Goal: Task Accomplishment & Management: Complete application form

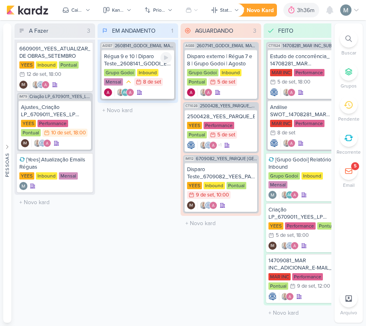
click at [156, 56] on div "Régua 9 e 10 | Diparo Teste_2608141_GODOI_EMAIL MARKETING_SETEMBRO" at bounding box center [138, 60] width 68 height 15
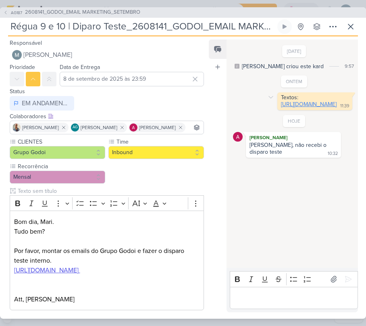
click at [281, 108] on link "[URL][DOMAIN_NAME]" at bounding box center [309, 104] width 56 height 7
click at [280, 313] on div "Responsável [PERSON_NAME] Nenhum contato encontrado create new contact Novo Con…" at bounding box center [183, 177] width 366 height 282
click at [297, 293] on p "Editor editing area: main" at bounding box center [294, 297] width 120 height 10
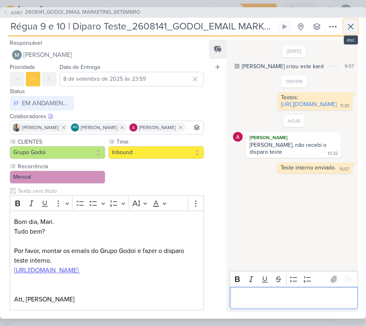
click at [345, 20] on button at bounding box center [350, 26] width 15 height 15
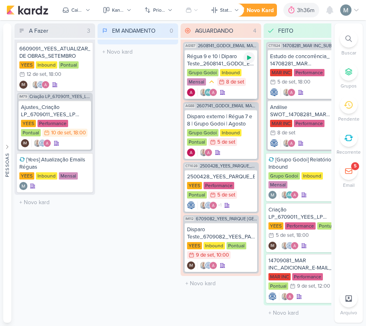
click at [250, 55] on icon at bounding box center [249, 57] width 6 height 6
click at [250, 56] on icon at bounding box center [249, 58] width 4 height 4
click at [296, 2] on div "Novo Kard Ctrl + k 3h36m Sessão desligada... Hoje 3h36m Semana 0h0m Mês 0h0m" at bounding box center [182, 10] width 353 height 20
click at [305, 6] on div "3h36m" at bounding box center [307, 10] width 20 height 8
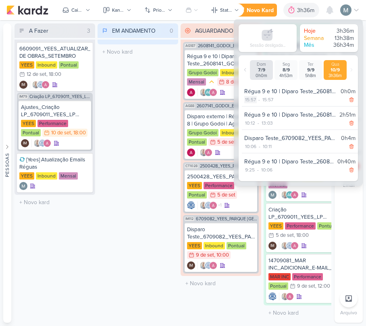
click at [245, 97] on div "15:57" at bounding box center [250, 99] width 12 height 7
select select "15"
select select "57"
click at [252, 108] on select "00 01 02 03 04 05 06 07 08 09 10 11 12 13 14 15 16 17 18 19 20 21 22 23" at bounding box center [249, 110] width 11 height 10
select select "14"
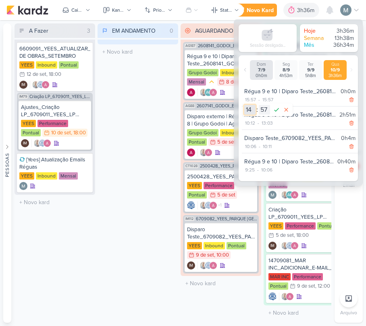
click at [244, 105] on select "00 01 02 03 04 05 06 07 08 09 10 11 12 13 14 15 16 17 18 19 20 21 22 23" at bounding box center [249, 110] width 11 height 10
click at [262, 113] on select "00 01 02 03 04 05 06 07 08 09 10 11 12 13 14 15 16 17 18 19 20 21 22 23 24 25 2…" at bounding box center [264, 110] width 11 height 10
click at [259, 105] on select "00 01 02 03 04 05 06 07 08 09 10 11 12 13 14 15 16 17 18 19 20 21 22 23 24 25 2…" at bounding box center [264, 110] width 11 height 10
click at [264, 107] on select "00 01 02 03 04 05 06 07 08 09 10 11 12 13 14 15 16 17 18 19 20 21 22 23 24 25 2…" at bounding box center [264, 110] width 11 height 10
select select "50"
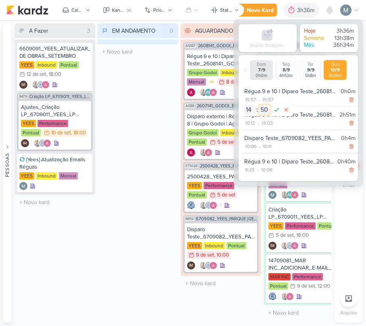
click at [259, 105] on select "00 01 02 03 04 05 06 07 08 09 10 11 12 13 14 15 16 17 18 19 20 21 22 23 24 25 2…" at bounding box center [264, 110] width 11 height 10
click at [276, 108] on icon at bounding box center [277, 110] width 10 height 10
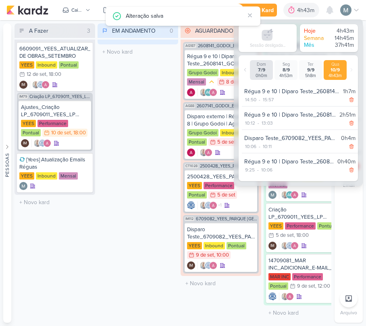
click at [147, 91] on div "EM ANDAMENTO 0 Mover Para Esquerda Mover Para Direita [GEOGRAPHIC_DATA] O títul…" at bounding box center [137, 172] width 81 height 299
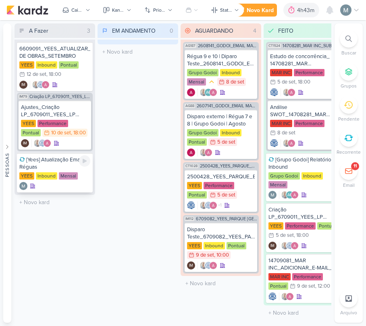
click at [84, 186] on div at bounding box center [54, 186] width 71 height 8
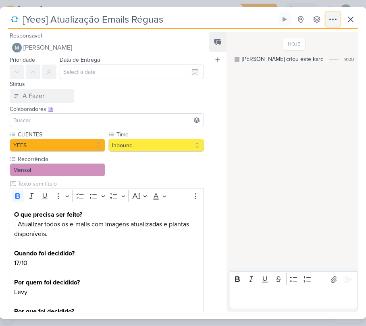
click at [336, 19] on icon at bounding box center [333, 19] width 6 height 1
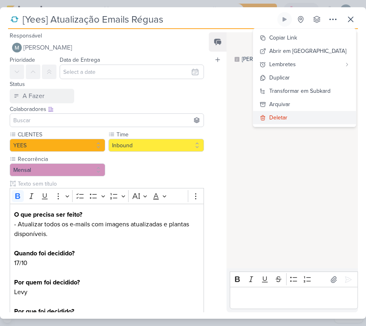
click at [299, 113] on button "Deletar" at bounding box center [304, 117] width 103 height 13
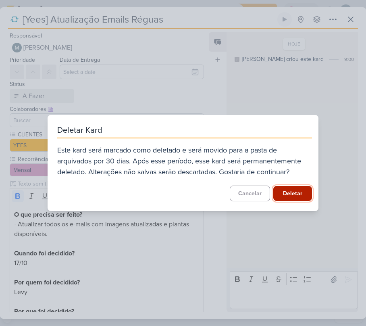
click at [292, 186] on button "Deletar" at bounding box center [292, 193] width 39 height 15
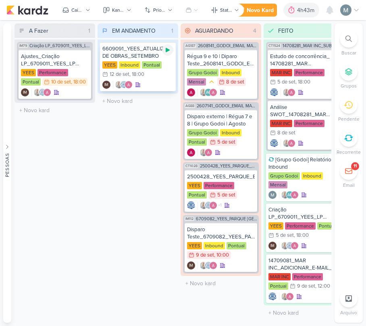
click at [170, 48] on icon at bounding box center [167, 50] width 6 height 6
click at [235, 150] on div at bounding box center [221, 152] width 68 height 8
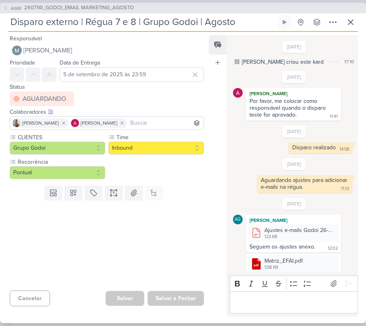
scroll to position [446, 0]
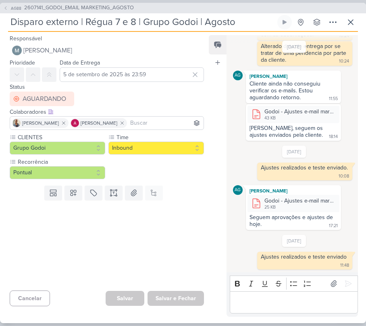
click at [342, 21] on div "Disparo externo | Régua 7 e 8 | Grupo Godoi | Agosto Criado por [PERSON_NAME] n…" at bounding box center [183, 23] width 350 height 17
click at [346, 22] on icon at bounding box center [351, 22] width 10 height 10
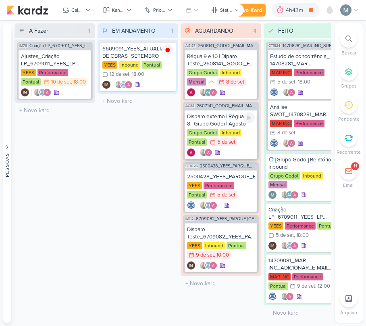
click at [209, 153] on img at bounding box center [208, 152] width 8 height 8
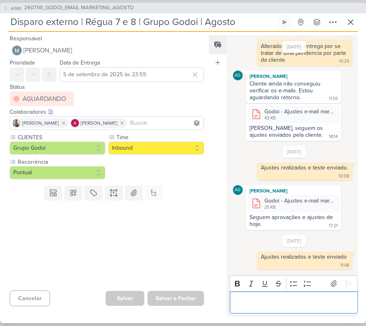
click at [297, 302] on p "Editor editing area: main" at bounding box center [294, 302] width 120 height 10
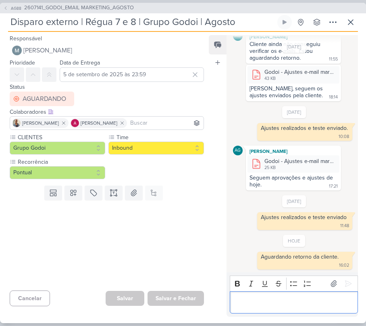
scroll to position [485, 0]
click at [87, 71] on input "5 de setembro de 2025 às 23:59" at bounding box center [132, 74] width 144 height 15
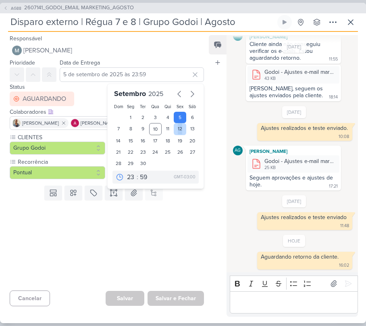
drag, startPoint x: 169, startPoint y: 128, endPoint x: 178, endPoint y: 129, distance: 9.0
click at [178, 129] on div "1 2 3 4 5 6 7 8 9 10 11 12 13 14 15 16 17 18 19 20 21 22 23 24 25 26 27 28 29 30" at bounding box center [155, 140] width 86 height 57
click at [178, 129] on div "12" at bounding box center [180, 129] width 12 height 12
type input "[DATE] 23:59"
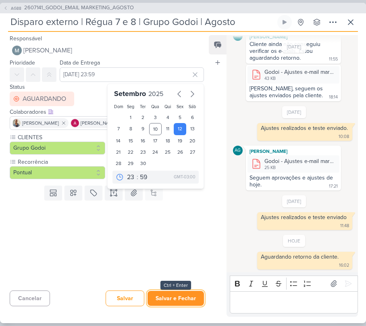
click at [178, 294] on button "Salvar e Fechar" at bounding box center [175, 297] width 56 height 15
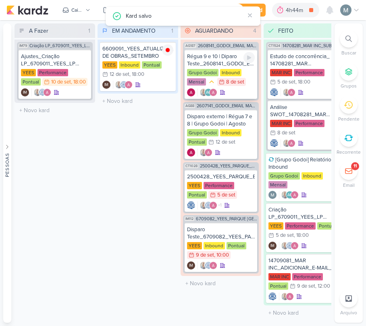
click at [247, 76] on div "Grupo Godoi Inbound Mensal 8/9 [DATE]" at bounding box center [221, 78] width 68 height 18
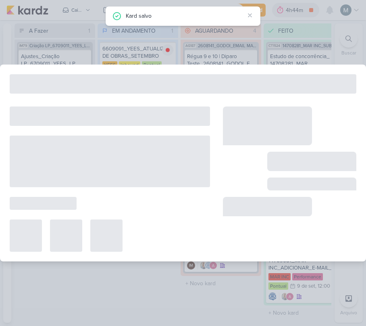
type input "Régua 9 e 10 | Diparo Teste_2608141_GODOI_EMAIL MARKETING_SETEMBRO"
type input "8 de setembro de 2025 às 23:59"
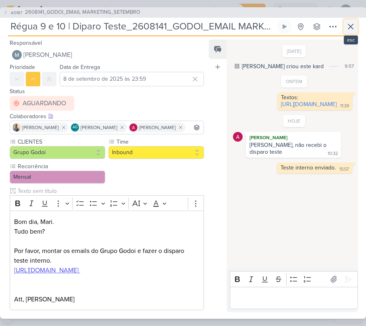
click at [350, 25] on icon at bounding box center [351, 27] width 10 height 10
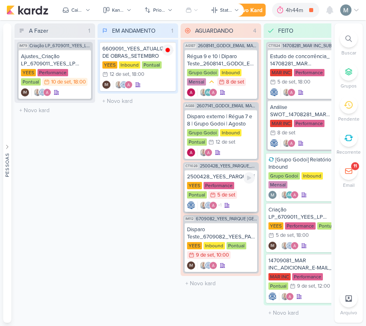
click at [246, 193] on div "YEES Performance Pontual 5/9 [DATE]" at bounding box center [221, 191] width 68 height 18
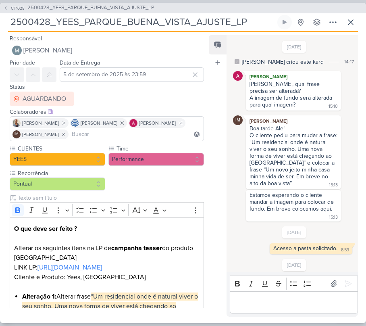
scroll to position [46, 0]
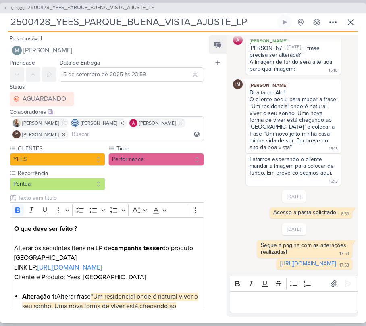
click at [297, 313] on div "Rich Text Editor Bold Italic Underline Strikethrough Bulleted List Numbered Lis…" at bounding box center [291, 294] width 131 height 44
click at [291, 310] on div "Editor editing area: main" at bounding box center [294, 302] width 128 height 22
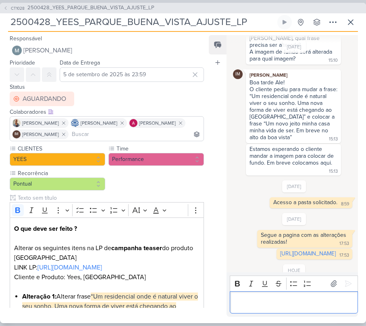
scroll to position [86, 0]
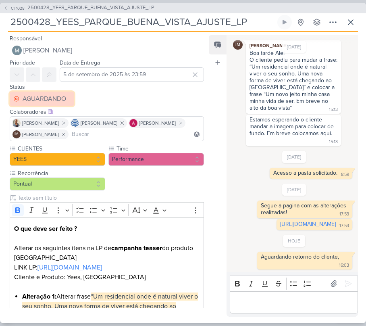
click at [44, 95] on div "AGUARDANDO" at bounding box center [45, 99] width 44 height 10
click at [73, 64] on label "Data de Entrega" at bounding box center [80, 62] width 40 height 7
click at [83, 65] on label "Data de Entrega" at bounding box center [80, 62] width 40 height 7
click at [115, 82] on div "Prioridade Data de Entrega [DATE] 23:59 [DATE] Dom Seg Ter Qua Qui Sex Sáb" at bounding box center [103, 82] width 207 height 48
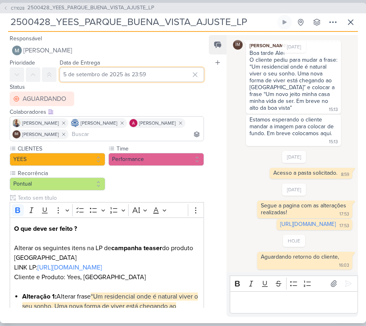
click at [96, 68] on input "5 de setembro de 2025 às 23:59" at bounding box center [132, 74] width 144 height 15
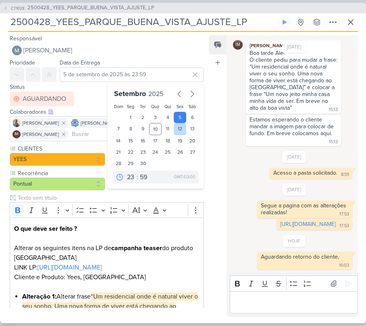
click at [177, 135] on div "12" at bounding box center [180, 129] width 12 height 12
type input "[DATE] 23:59"
click at [222, 125] on div "Feed Atrelar email Solte o email para atrelar ao kard" at bounding box center [218, 175] width 18 height 281
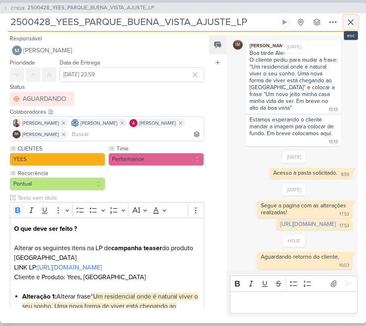
click at [355, 20] on icon at bounding box center [351, 22] width 10 height 10
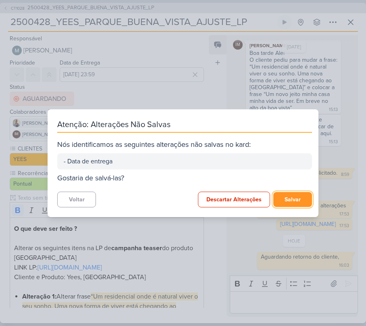
click at [285, 201] on button "Salvar" at bounding box center [292, 199] width 39 height 15
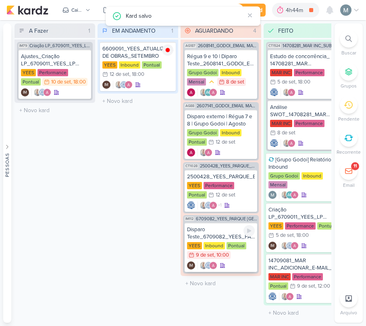
click at [249, 269] on div "Disparo Teste_6709082_YEES_PARQUE [GEOGRAPHIC_DATA] [GEOGRAPHIC_DATA] Inbound P…" at bounding box center [221, 246] width 73 height 49
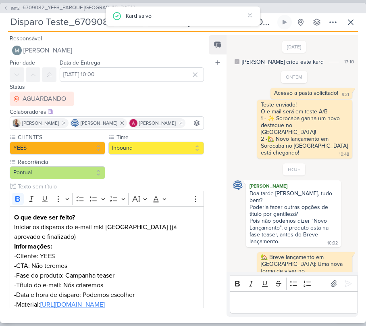
scroll to position [193, 0]
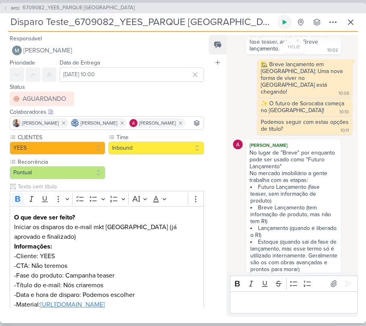
click at [284, 23] on icon at bounding box center [284, 22] width 4 height 4
click at [357, 20] on button at bounding box center [350, 22] width 15 height 15
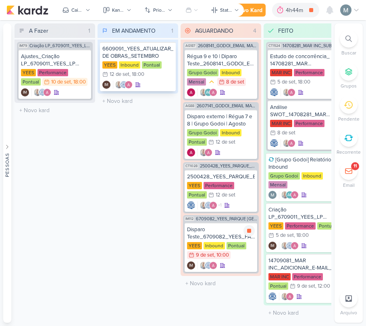
drag, startPoint x: 226, startPoint y: 230, endPoint x: 128, endPoint y: 89, distance: 171.3
click at [143, 118] on div "A Fazer 1 Mover Para Esquerda Mover Para Direita [GEOGRAPHIC_DATA] IM79 Criação…" at bounding box center [173, 172] width 317 height 299
drag, startPoint x: 128, startPoint y: 89, endPoint x: 122, endPoint y: 81, distance: 9.8
click at [122, 81] on div "EM ANDAMENTO 1 Mover Para Esquerda Mover Para Direita [GEOGRAPHIC_DATA] 6609091…" at bounding box center [137, 172] width 81 height 299
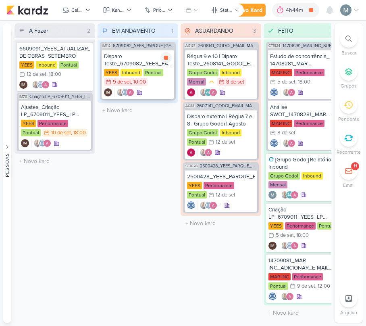
click at [140, 62] on div "Disparo Teste_6709082_YEES_PARQUE [GEOGRAPHIC_DATA]" at bounding box center [138, 60] width 68 height 15
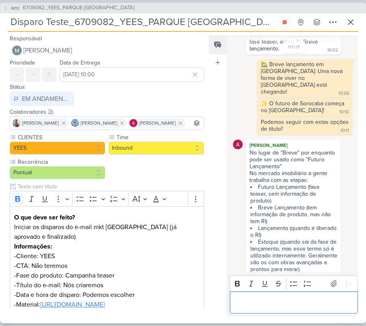
click at [288, 308] on div "Editor editing area: main" at bounding box center [294, 302] width 128 height 22
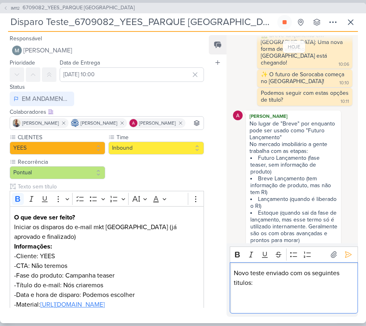
scroll to position [114, 0]
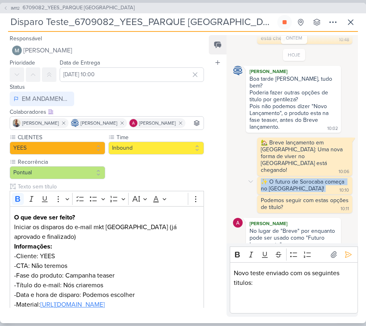
drag, startPoint x: 256, startPoint y: 162, endPoint x: 315, endPoint y: 174, distance: 59.7
click at [315, 176] on div "✨ O futuro de Sorocaba começa no [GEOGRAPHIC_DATA]! 10:10 10:10 [GEOGRAPHIC_DAT…" at bounding box center [294, 185] width 122 height 18
copy div "✨ O futuro de Sorocaba começa no [GEOGRAPHIC_DATA]!"
click at [292, 297] on p "Editor editing area: main" at bounding box center [294, 302] width 120 height 10
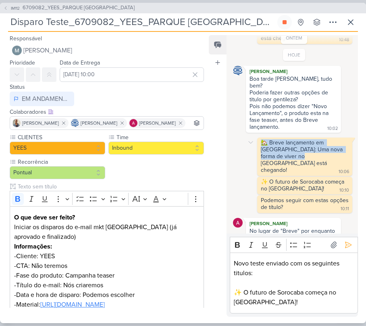
drag, startPoint x: 256, startPoint y: 133, endPoint x: 301, endPoint y: 147, distance: 46.5
click at [301, 147] on div "🏡 Breve lançamento em [GEOGRAPHIC_DATA]: Uma nova forma de viver no [GEOGRAPHIC…" at bounding box center [294, 156] width 122 height 38
copy div "🏡 Breve lançamento em [GEOGRAPHIC_DATA]: Uma nova forma de viver no [GEOGRAPHIC…"
drag, startPoint x: 304, startPoint y: 154, endPoint x: 251, endPoint y: 131, distance: 57.2
click at [251, 137] on div "🏡 Breve lançamento em [GEOGRAPHIC_DATA]: Uma nova forma de viver no [GEOGRAPHIC…" at bounding box center [294, 156] width 122 height 38
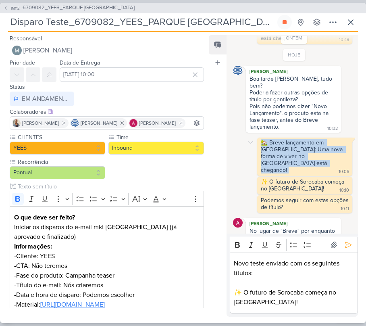
drag, startPoint x: 257, startPoint y: 129, endPoint x: 297, endPoint y: 157, distance: 48.1
click at [297, 157] on div "🏡 Breve lançamento em [GEOGRAPHIC_DATA]: Uma nova forma de viver no [GEOGRAPHIC…" at bounding box center [304, 156] width 95 height 38
copy div "🏡 Breve lançamento em [GEOGRAPHIC_DATA]: Uma nova forma de viver no [GEOGRAPHIC…"
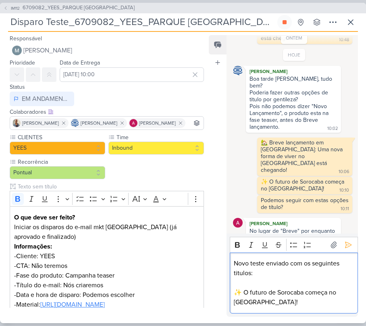
click at [291, 308] on div "Novo teste enviado com os seguintes titulos: ✨ O futuro de Sorocaba começa no […" at bounding box center [294, 282] width 128 height 61
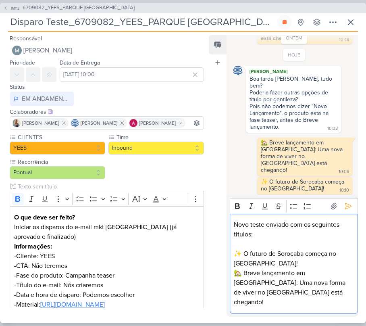
click at [252, 280] on p "🏡 Breve lançamento em [GEOGRAPHIC_DATA]: Uma nova forma de viver no [GEOGRAPHIC…" at bounding box center [294, 287] width 120 height 39
click at [294, 305] on p "🏡 Futuro lançamento em [GEOGRAPHIC_DATA]: Uma nova forma de viver no [GEOGRAPHI…" at bounding box center [294, 287] width 120 height 39
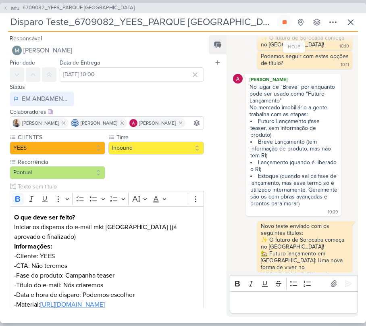
scroll to position [259, 0]
drag, startPoint x: 261, startPoint y: 226, endPoint x: 320, endPoint y: 231, distance: 58.6
click at [320, 236] on div "✨ O futuro de Sorocaba começa no [GEOGRAPHIC_DATA]!" at bounding box center [305, 243] width 88 height 14
copy div "✨ O futuro de Sorocaba começa no [GEOGRAPHIC_DATA]!"
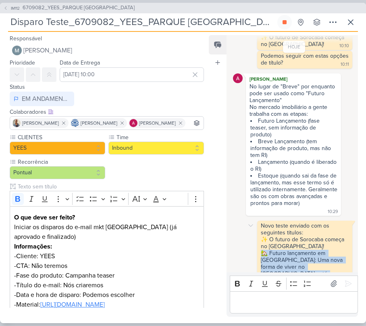
drag, startPoint x: 258, startPoint y: 243, endPoint x: 304, endPoint y: 263, distance: 49.8
click at [304, 263] on div "Novo teste enviado com os seguintes titulos: ✨ O futuro de Sorocaba começa no […" at bounding box center [305, 253] width 92 height 62
copy div "🏡 Futuro lançamento em [GEOGRAPHIC_DATA]: Uma nova forma de viver no [GEOGRAPHI…"
click at [281, 26] on button at bounding box center [284, 22] width 15 height 15
click at [346, 28] on button at bounding box center [350, 22] width 15 height 15
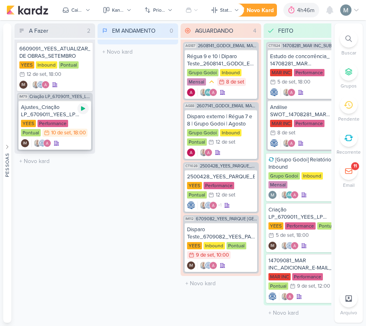
click at [85, 107] on icon at bounding box center [83, 108] width 4 height 4
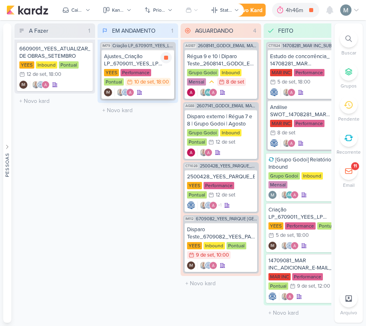
click at [143, 92] on div "IM" at bounding box center [138, 92] width 68 height 8
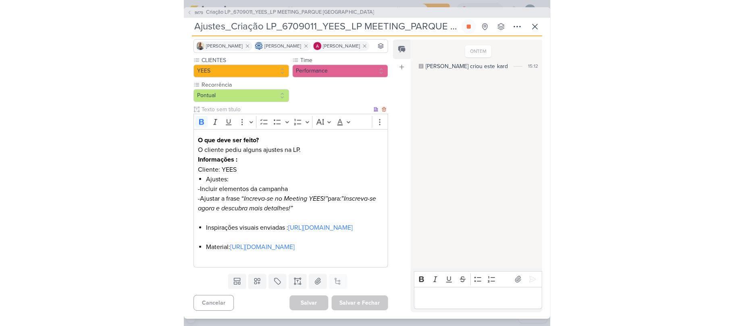
scroll to position [123, 0]
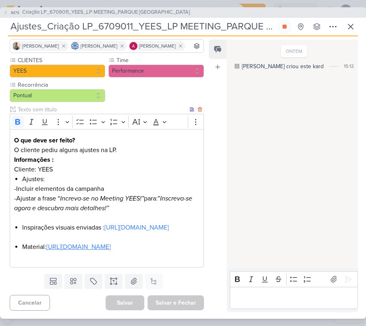
click at [85, 249] on link "[URL][DOMAIN_NAME]" at bounding box center [78, 247] width 64 height 8
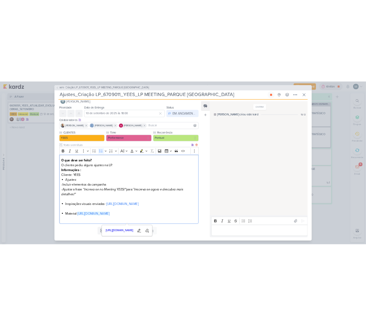
scroll to position [0, 0]
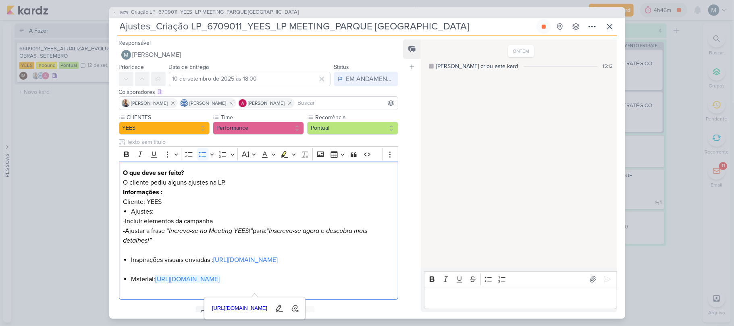
click at [365, 271] on div "Bold Italic Underline Strikethrough Bulleted List Numbered List" at bounding box center [520, 279] width 193 height 16
click at [365, 315] on div "Responsável [PERSON_NAME] Nenhum contato encontrado create new contact Novo Con…" at bounding box center [367, 177] width 516 height 282
click at [365, 313] on div "Responsável [PERSON_NAME] Nenhum contato encontrado create new contact Novo Con…" at bounding box center [367, 177] width 516 height 282
click at [365, 297] on p "Editor editing area: main" at bounding box center [520, 298] width 184 height 10
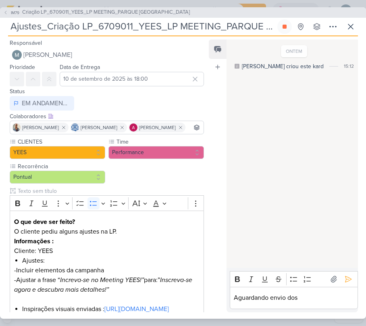
click at [313, 299] on p "Aguardando envio dos" at bounding box center [294, 297] width 120 height 10
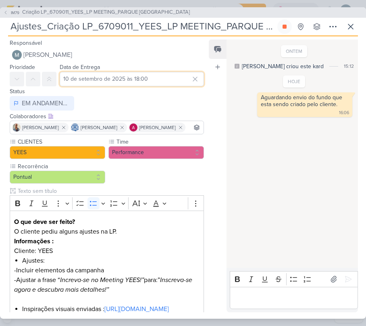
click at [79, 72] on input "10 de setembro de 2025 às 18:00" at bounding box center [132, 79] width 144 height 15
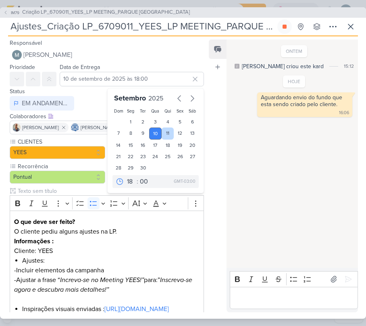
click at [168, 137] on div "11" at bounding box center [168, 133] width 12 height 12
type input "[DATE] 18:00"
click at [285, 26] on icon at bounding box center [284, 27] width 4 height 4
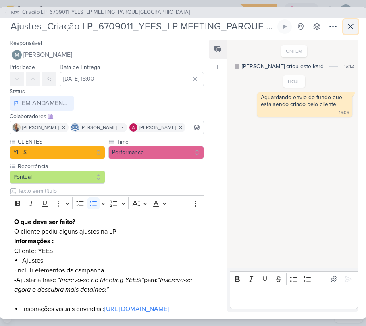
click at [357, 26] on button at bounding box center [350, 26] width 15 height 15
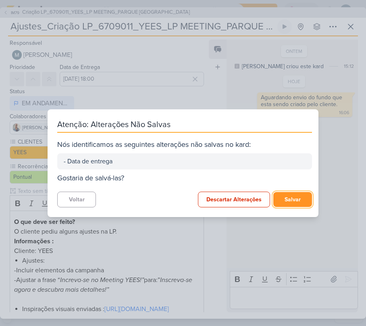
click at [296, 199] on button "Salvar" at bounding box center [292, 199] width 39 height 15
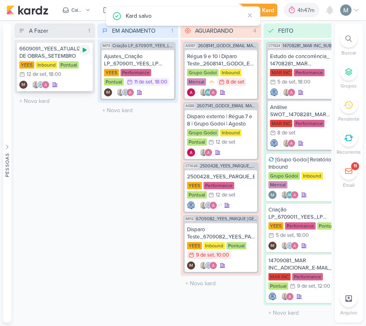
click at [85, 50] on icon at bounding box center [85, 50] width 4 height 4
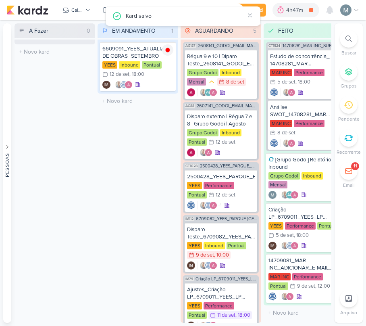
click at [256, 17] on div "Kard salvo" at bounding box center [183, 15] width 155 height 19
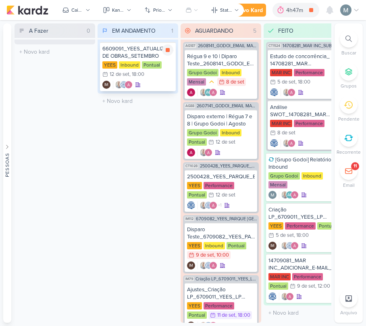
click at [137, 75] on div ", 18:00" at bounding box center [136, 74] width 15 height 5
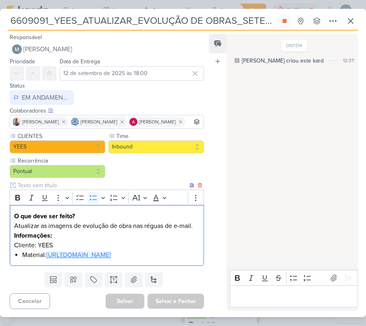
click at [64, 259] on li "Material: [URL][DOMAIN_NAME]" at bounding box center [110, 255] width 177 height 10
click at [46, 259] on link "[URL][DOMAIN_NAME]" at bounding box center [78, 255] width 64 height 8
click at [265, 292] on p "Editor editing area: main" at bounding box center [294, 296] width 120 height 10
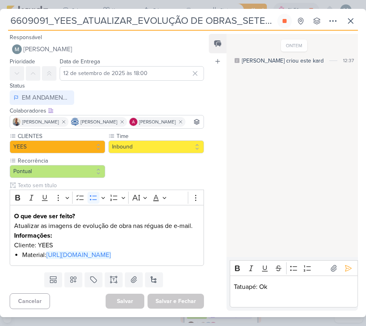
click at [358, 18] on div "6609091_YEES_ATUALIZAR_EVOLUÇÃO DE OBRAS_SETEMBRO Criado por [PERSON_NAME] nenh…" at bounding box center [183, 165] width 366 height 303
click at [350, 17] on icon at bounding box center [351, 21] width 10 height 10
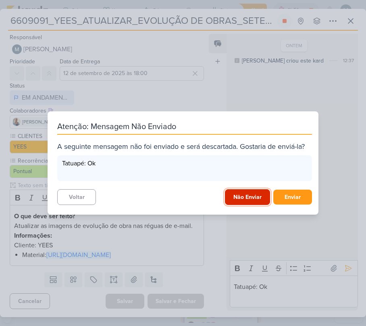
click at [261, 198] on button "Não Enviar" at bounding box center [247, 197] width 45 height 16
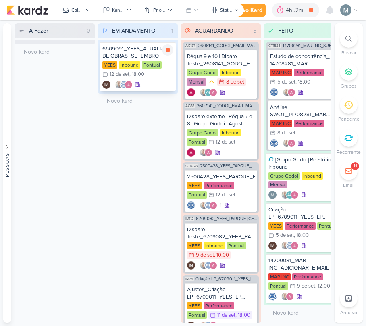
click at [147, 89] on div "6609091_YEES_ATUALIZAR_EVOLUÇÃO DE OBRAS_SETEMBRO [GEOGRAPHIC_DATA] Inbound Pon…" at bounding box center [138, 66] width 76 height 49
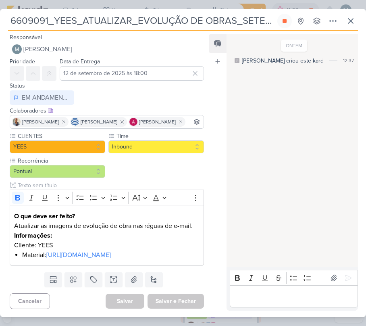
click at [272, 290] on div "Editor editing area: main" at bounding box center [294, 296] width 128 height 22
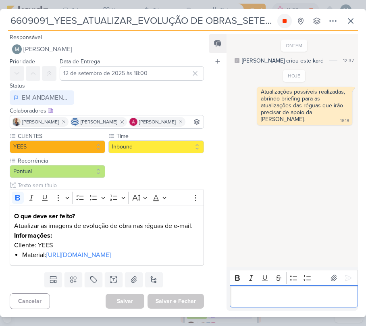
click at [290, 15] on button at bounding box center [284, 21] width 15 height 15
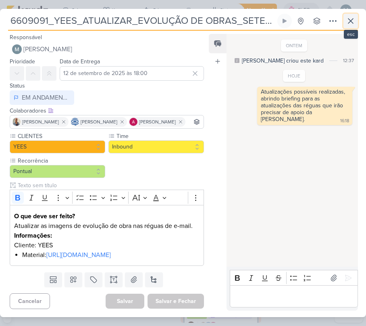
click at [345, 25] on button at bounding box center [350, 21] width 15 height 15
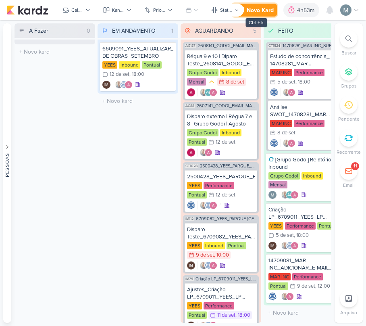
click at [263, 10] on div "Novo Kard" at bounding box center [260, 10] width 27 height 8
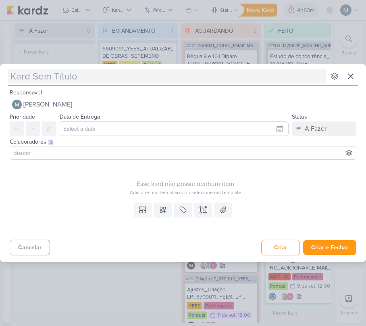
click at [63, 79] on input "text" at bounding box center [166, 76] width 317 height 15
type input "T"
type input "Ye"
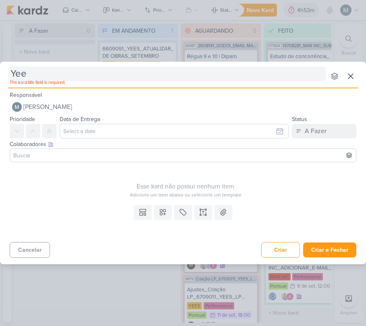
type input "Yees"
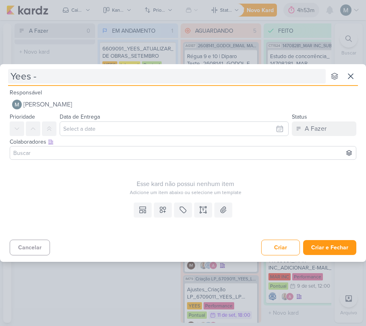
type input "Yees -"
type input "Yees - Brie"
type input "Yees - Briefing atua"
type input "Yees - Briefing A"
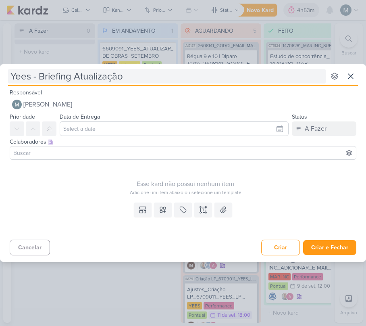
type input "Yees - Briefing Atualização"
type input "Yees - Briefing Atualização Ré"
type input "Yees - Briefing Atualização Réguas"
type input "Yees - Briefing Atualização Réguas I"
type input "Yees - Briefing Atualização Réguas IN"
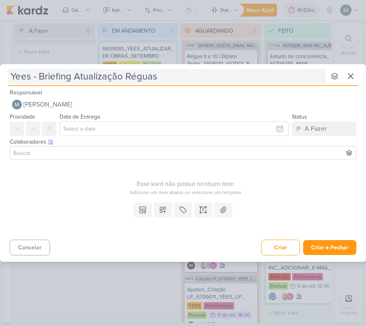
type input "Yees - Briefing Atualização Réguas"
type input "Yees - Briefing Atualização Réguas N"
type input "Yees - Briefing Atualização Réguas No"
type input "Yees - Briefing Atualização Réguas Novos L"
type input "Yees - Briefing Atualização Réguas Novos Le"
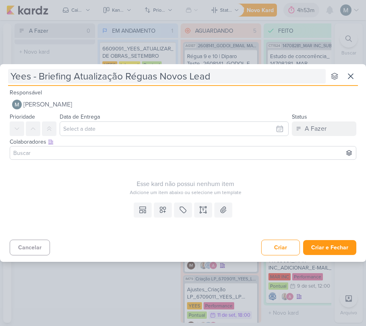
type input "Yees - Briefing Atualização Réguas Novos Leads"
type input "Yees - Briefing Atualização Réguas Novos Leads)"
type input "Yees - Briefing Atualização Réguas (Novos Leads)"
click at [29, 72] on input "Yees - Briefing Atualização Réguas (Novos Leads)" at bounding box center [166, 76] width 317 height 15
type input "Yees! - Briefing Atualização Réguas (Novos Leads)"
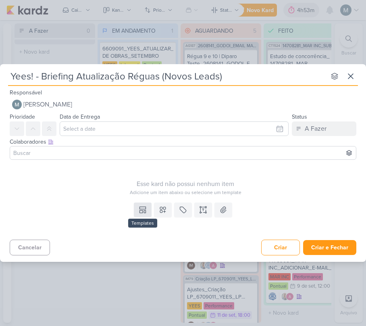
type input "Yees! - Briefing Atualização Réguas (Novos Leads)"
click at [142, 209] on icon at bounding box center [143, 209] width 8 height 8
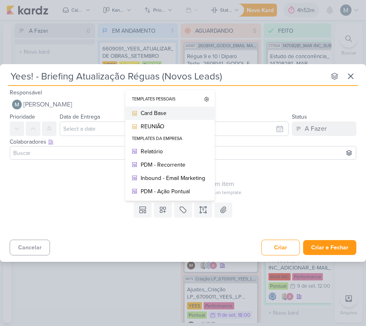
click at [147, 110] on div "Card Base" at bounding box center [173, 113] width 64 height 8
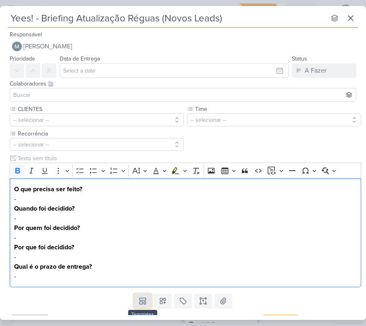
click at [142, 302] on icon at bounding box center [143, 301] width 8 height 8
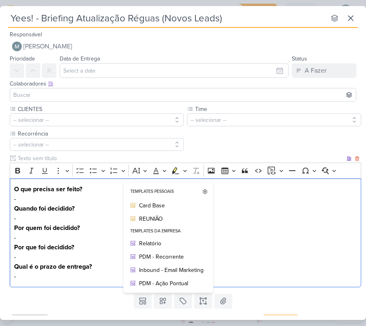
drag, startPoint x: 12, startPoint y: 195, endPoint x: 39, endPoint y: 199, distance: 27.6
click at [39, 199] on div "O que precisa ser feito? - Quando foi decidido? - Por quem foi decidido? - Por …" at bounding box center [185, 232] width 351 height 109
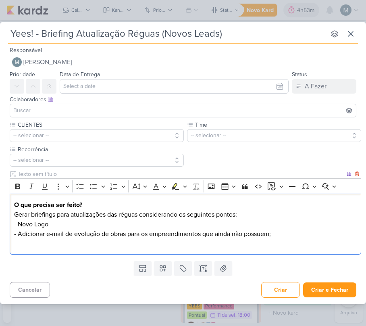
click at [60, 222] on p "O que precisa ser feito? Gerar briefings para atualizações das réguas considera…" at bounding box center [185, 224] width 343 height 48
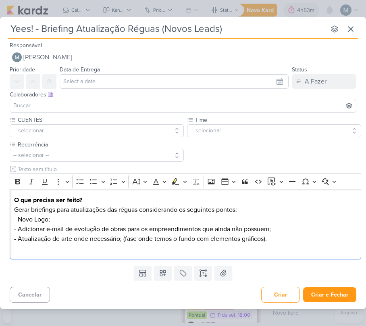
click at [34, 105] on input at bounding box center [183, 106] width 342 height 10
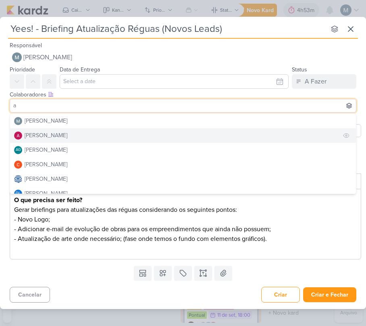
type input "a"
click at [52, 133] on div "[PERSON_NAME]" at bounding box center [46, 135] width 43 height 8
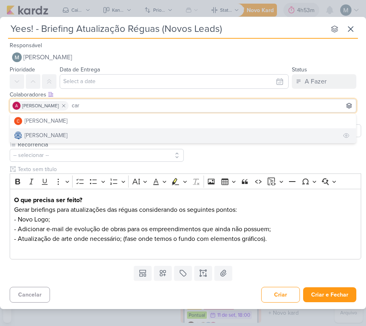
type input "car"
click at [63, 133] on div "[PERSON_NAME]" at bounding box center [46, 135] width 43 height 8
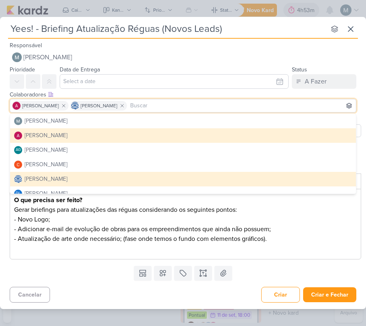
type input "a"
type input "y"
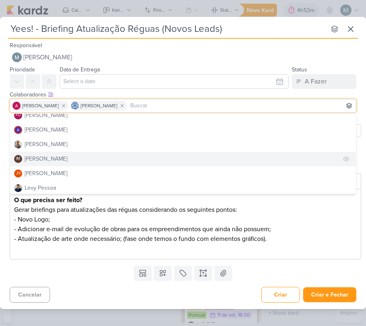
click at [67, 157] on div "[PERSON_NAME]" at bounding box center [46, 158] width 43 height 8
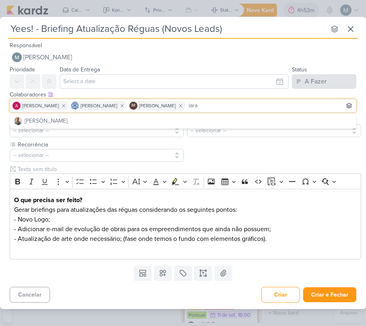
scroll to position [0, 0]
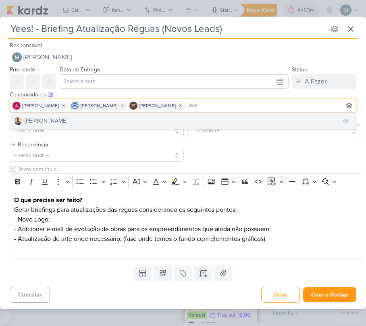
type input "iara"
click at [170, 118] on button "[PERSON_NAME]" at bounding box center [183, 121] width 346 height 15
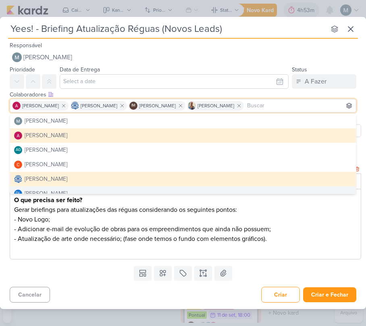
click at [98, 223] on p "O que precisa ser feito? Gerar briefings para atualizações das réguas considera…" at bounding box center [185, 224] width 343 height 58
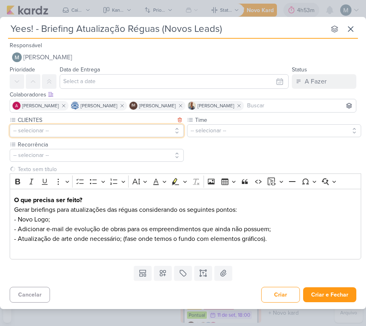
click at [77, 135] on button "-- selecionar --" at bounding box center [97, 130] width 174 height 13
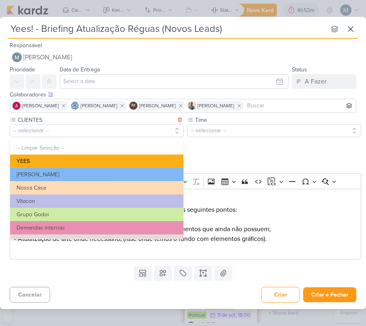
click at [59, 160] on button "YEES" at bounding box center [96, 160] width 173 height 13
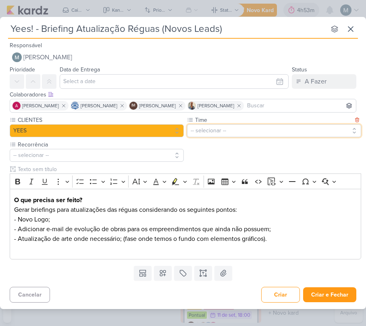
click at [247, 125] on button "-- selecionar --" at bounding box center [274, 130] width 174 height 13
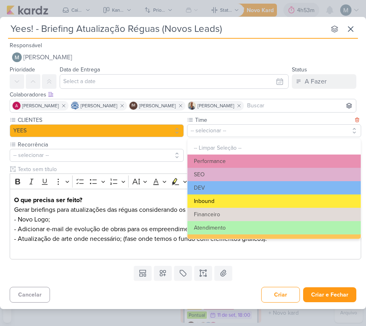
click at [239, 197] on button "Inbound" at bounding box center [273, 200] width 173 height 13
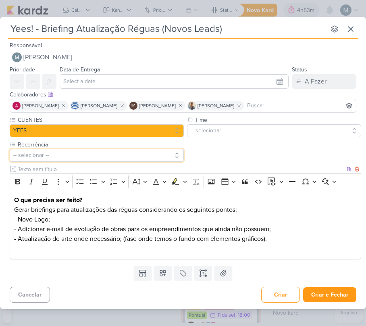
click at [80, 160] on button "-- selecionar --" at bounding box center [97, 155] width 174 height 13
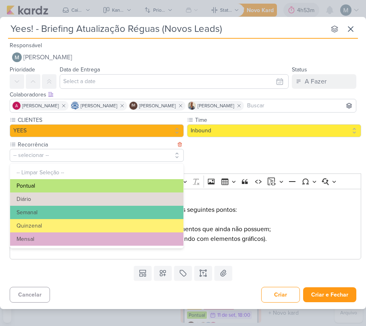
click at [48, 187] on button "Pontual" at bounding box center [96, 185] width 173 height 13
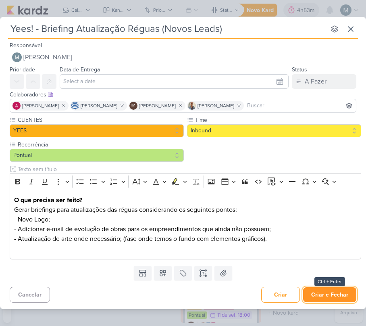
click at [322, 292] on button "Criar e Fechar" at bounding box center [329, 294] width 53 height 15
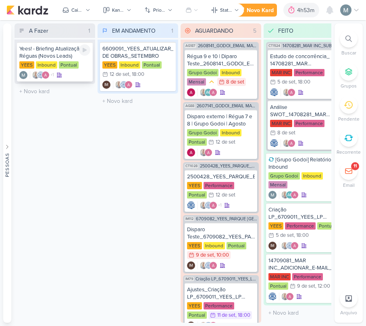
click at [82, 58] on div "Yees! - Briefing Atualização Réguas (Novos Leads)" at bounding box center [54, 52] width 71 height 15
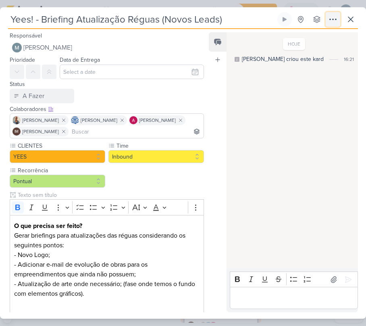
click at [332, 21] on icon at bounding box center [333, 20] width 10 height 10
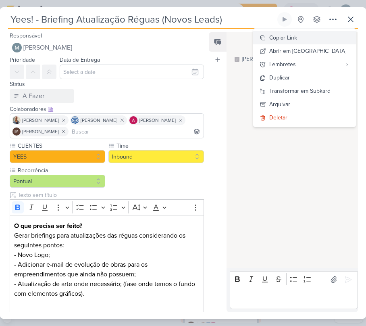
click at [297, 37] on div "Copiar Link" at bounding box center [283, 37] width 28 height 8
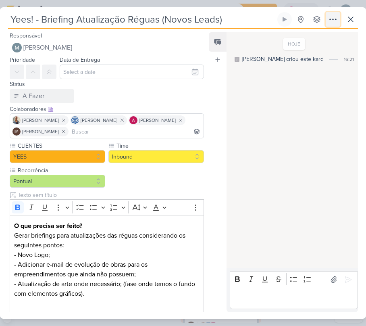
click at [331, 17] on icon at bounding box center [333, 20] width 10 height 10
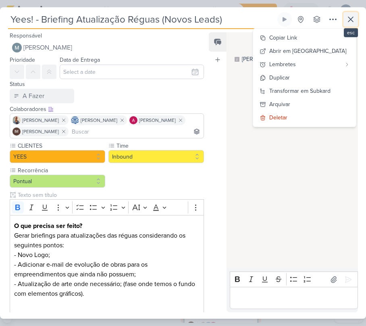
click at [346, 20] on icon at bounding box center [351, 20] width 10 height 10
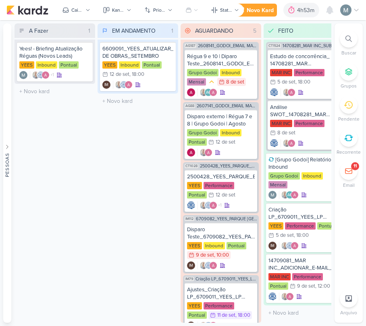
click at [345, 20] on body "1.99.0 [GEOGRAPHIC_DATA] Ctrl + k 4h53m Sessão desligada... Hoje 4h53m Semana 1…" at bounding box center [183, 163] width 366 height 326
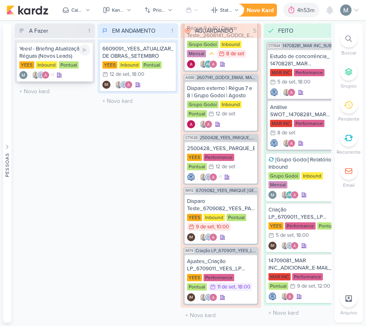
click at [87, 56] on div "Yees! - Briefing Atualização Réguas (Novos Leads)" at bounding box center [54, 52] width 71 height 15
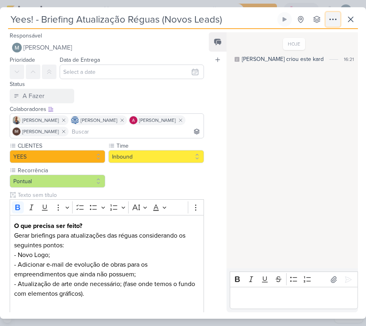
click at [338, 14] on button at bounding box center [333, 19] width 15 height 15
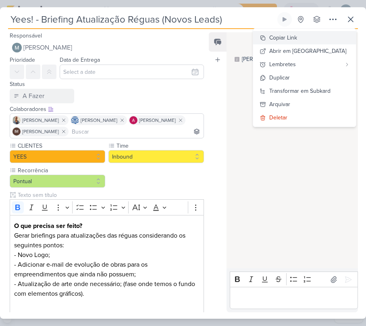
click at [321, 43] on button "Copiar Link" at bounding box center [304, 37] width 103 height 13
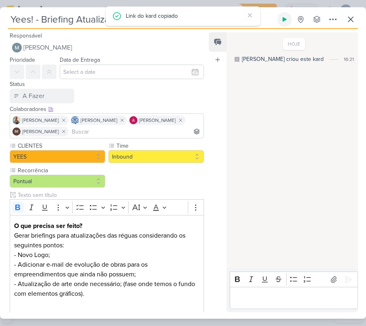
click at [282, 25] on button at bounding box center [284, 19] width 15 height 15
click at [356, 22] on button at bounding box center [350, 19] width 15 height 15
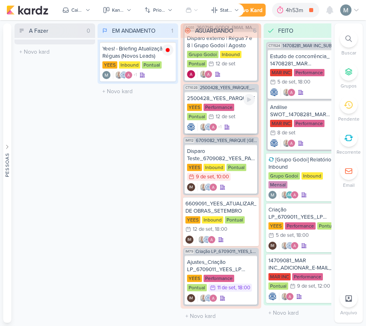
scroll to position [81, 0]
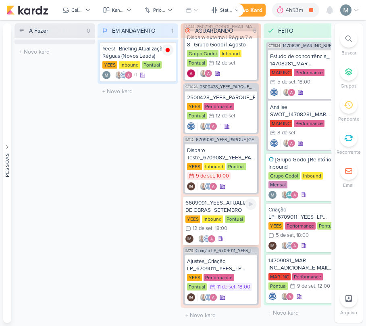
click at [217, 203] on div "6609091_YEES_ATUALIZAR_EVOLUÇÃO DE OBRAS_SETEMBRO" at bounding box center [220, 206] width 71 height 15
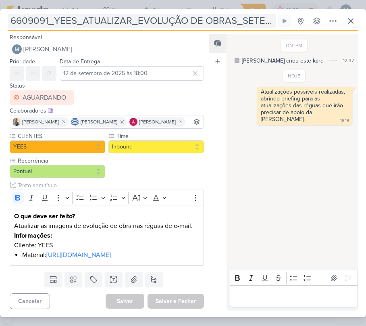
click at [36, 21] on input "6609091_YEES_ATUALIZAR_EVOLUÇÃO DE OBRAS_SETEMBRO" at bounding box center [141, 21] width 267 height 15
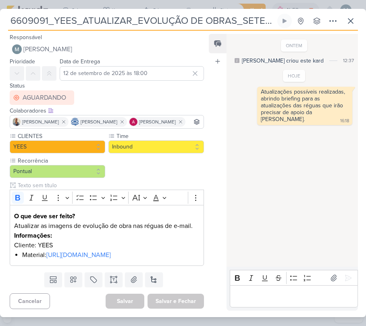
click at [36, 21] on input "6609091_YEES_ATUALIZAR_EVOLUÇÃO DE OBRAS_SETEMBRO" at bounding box center [141, 21] width 267 height 15
click at [42, 21] on input "6609091_YEES_ATUALIZAR_EVOLUÇÃO DE OBRAS_SETEMBRO" at bounding box center [141, 21] width 267 height 15
drag, startPoint x: 48, startPoint y: 21, endPoint x: 5, endPoint y: 21, distance: 42.3
click at [5, 21] on div "6609091_YEES_ATUALIZAR_EVOLUÇÃO DE OBRAS_SETEMBRO Criado por [PERSON_NAME] nenh…" at bounding box center [183, 165] width 366 height 303
drag, startPoint x: 57, startPoint y: 19, endPoint x: 10, endPoint y: 21, distance: 47.2
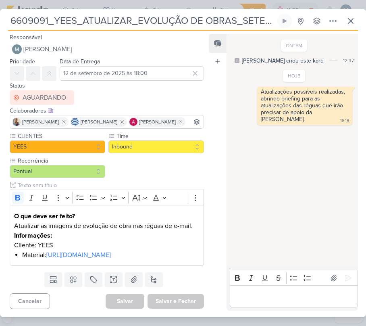
click at [10, 21] on input "6609091_YEES_ATUALIZAR_EVOLUÇÃO DE OBRAS_SETEMBRO" at bounding box center [141, 21] width 267 height 15
drag, startPoint x: 83, startPoint y: 18, endPoint x: 54, endPoint y: 20, distance: 28.7
click at [54, 20] on input "6609091_YEES_ATUALIZAR_EVOLUÇÃO DE OBRAS_SETEMBRO" at bounding box center [141, 21] width 267 height 15
drag, startPoint x: 136, startPoint y: 23, endPoint x: -1, endPoint y: 25, distance: 137.0
click at [0, 25] on html "1.99.0 [GEOGRAPHIC_DATA] Ctrl + k 4h53m Yees! - Briefing Atualização Réguas (No…" at bounding box center [183, 163] width 366 height 326
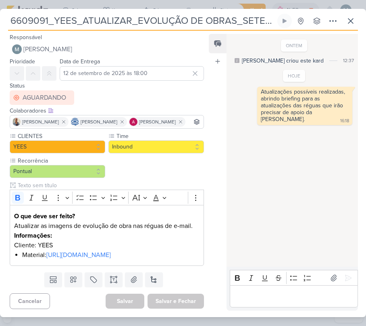
click at [114, 19] on input "6609091_YEES_ATUALIZAR_EVOLUÇÃO DE OBRAS_SETEMBRO" at bounding box center [141, 21] width 267 height 15
drag, startPoint x: 85, startPoint y: 18, endPoint x: -1, endPoint y: 19, distance: 85.4
click at [0, 19] on html "1.99.0 [GEOGRAPHIC_DATA] Ctrl + k 4h53m Yees! - Briefing Atualização Réguas (No…" at bounding box center [183, 163] width 366 height 326
click at [344, 23] on button at bounding box center [350, 21] width 15 height 15
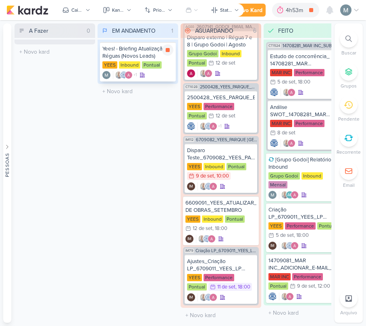
click at [163, 56] on div "Yees! - Briefing Atualização Réguas (Novos Leads)" at bounding box center [137, 52] width 71 height 15
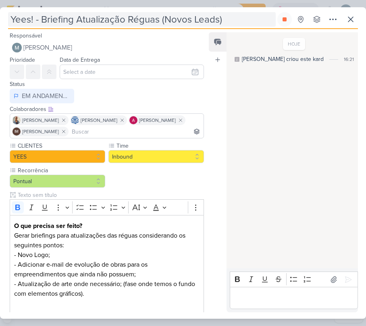
click at [33, 19] on input "Yees! - Briefing Atualização Réguas (Novos Leads)" at bounding box center [141, 19] width 267 height 15
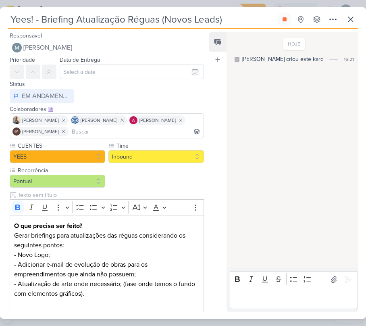
click at [33, 19] on input "Yees! - Briefing Atualização Réguas (Novos Leads)" at bounding box center [141, 19] width 267 height 15
click at [7, 20] on div "Yees! - Briefing Atualização Réguas (Novos Leads) Criado por mim nenhum grupo d…" at bounding box center [183, 165] width 366 height 306
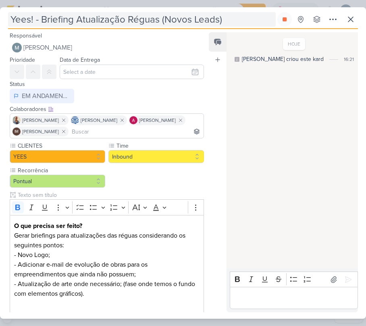
click at [16, 20] on input "Yees! - Briefing Atualização Réguas (Novos Leads)" at bounding box center [141, 19] width 267 height 15
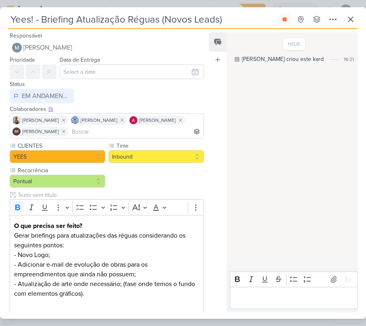
click at [16, 20] on input "Yees! - Briefing Atualização Réguas (Novos Leads)" at bounding box center [141, 19] width 267 height 15
paste input "6609091_YEES_"
type input "6609091_YEES_! - Briefing Atualização Réguas (Novos Leads)"
type input "6609091_YEES - Briefing Atualização Réguas (Novos Leads)"
type input "6609091_YEESBriefing Atualização Réguas (Novos Leads)"
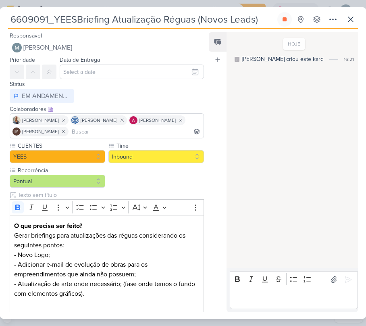
type input "6609091_YEES_Briefing Atualização Réguas (Novos Leads)"
type input "6609091_YEES_BriefingAtualização Réguas (Novos Leads)"
type input "6609091_YEES_Briefing_Atualização Réguas (Novos Leads)"
click at [278, 114] on div "HOJE [PERSON_NAME] criou este kard 16:21" at bounding box center [291, 150] width 131 height 235
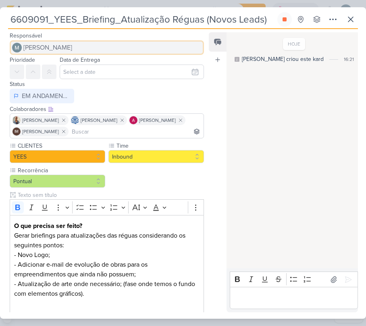
click at [180, 51] on button "[PERSON_NAME]" at bounding box center [107, 47] width 194 height 15
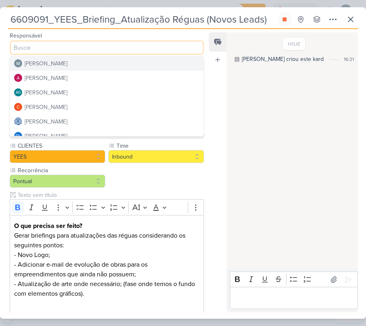
click at [247, 77] on div "HOJE [PERSON_NAME] criou este kard 16:21" at bounding box center [291, 150] width 131 height 235
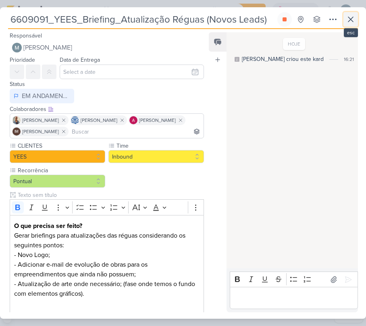
click at [344, 20] on button at bounding box center [350, 19] width 15 height 15
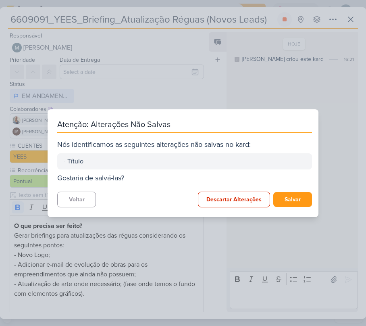
click at [288, 191] on div "Descartar Alterações [GEOGRAPHIC_DATA]" at bounding box center [255, 199] width 114 height 16
click at [297, 203] on button "Salvar" at bounding box center [292, 199] width 39 height 15
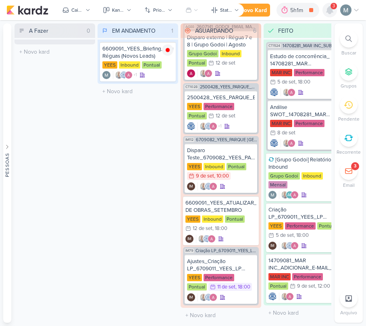
click at [330, 10] on icon at bounding box center [329, 9] width 6 height 7
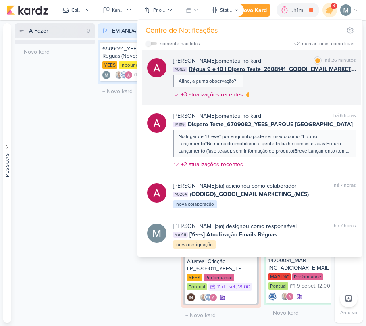
click at [246, 68] on span "Régua 9 e 10 | Diparo Teste_2608141_GODOI_EMAIL MARKETING_SETEMBRO" at bounding box center [272, 69] width 167 height 8
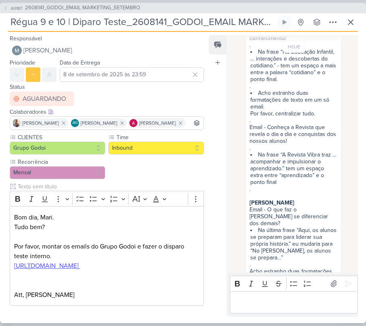
scroll to position [121, 0]
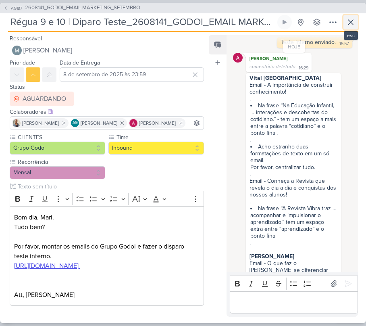
click at [348, 25] on icon at bounding box center [351, 22] width 10 height 10
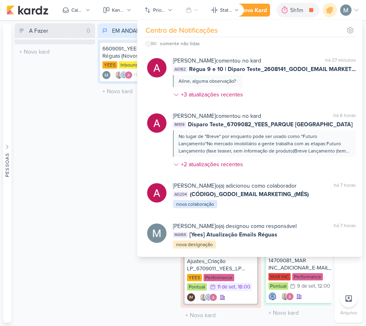
click at [84, 135] on div "A Fazer 0 Mover Para Esquerda Mover Para Direita [GEOGRAPHIC_DATA] O título do …" at bounding box center [55, 172] width 81 height 299
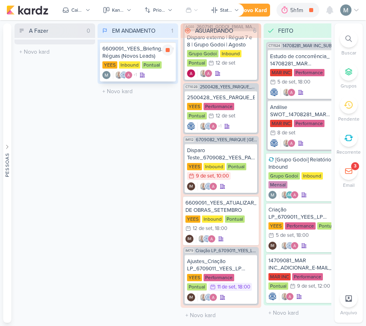
click at [137, 55] on div "6609091_YEES_Briefing_Atualização Réguas (Novos Leads)" at bounding box center [137, 52] width 71 height 15
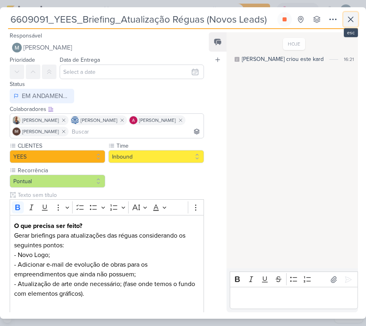
click at [352, 13] on button at bounding box center [350, 19] width 15 height 15
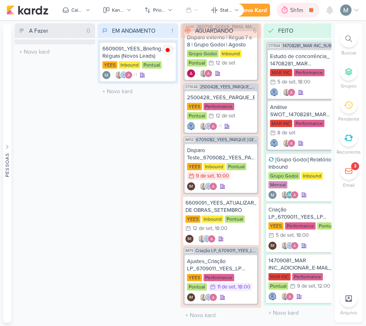
click at [285, 13] on icon at bounding box center [284, 10] width 8 height 8
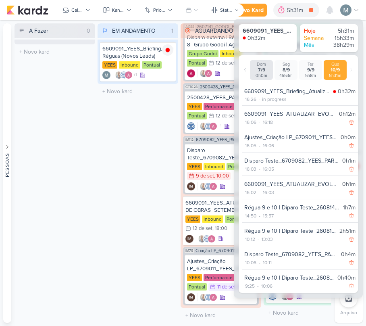
click at [122, 145] on div "EM ANDAMENTO 1 Mover Para Esquerda Mover Para Direita [GEOGRAPHIC_DATA] 6609091…" at bounding box center [137, 172] width 81 height 299
